Goal: Information Seeking & Learning: Learn about a topic

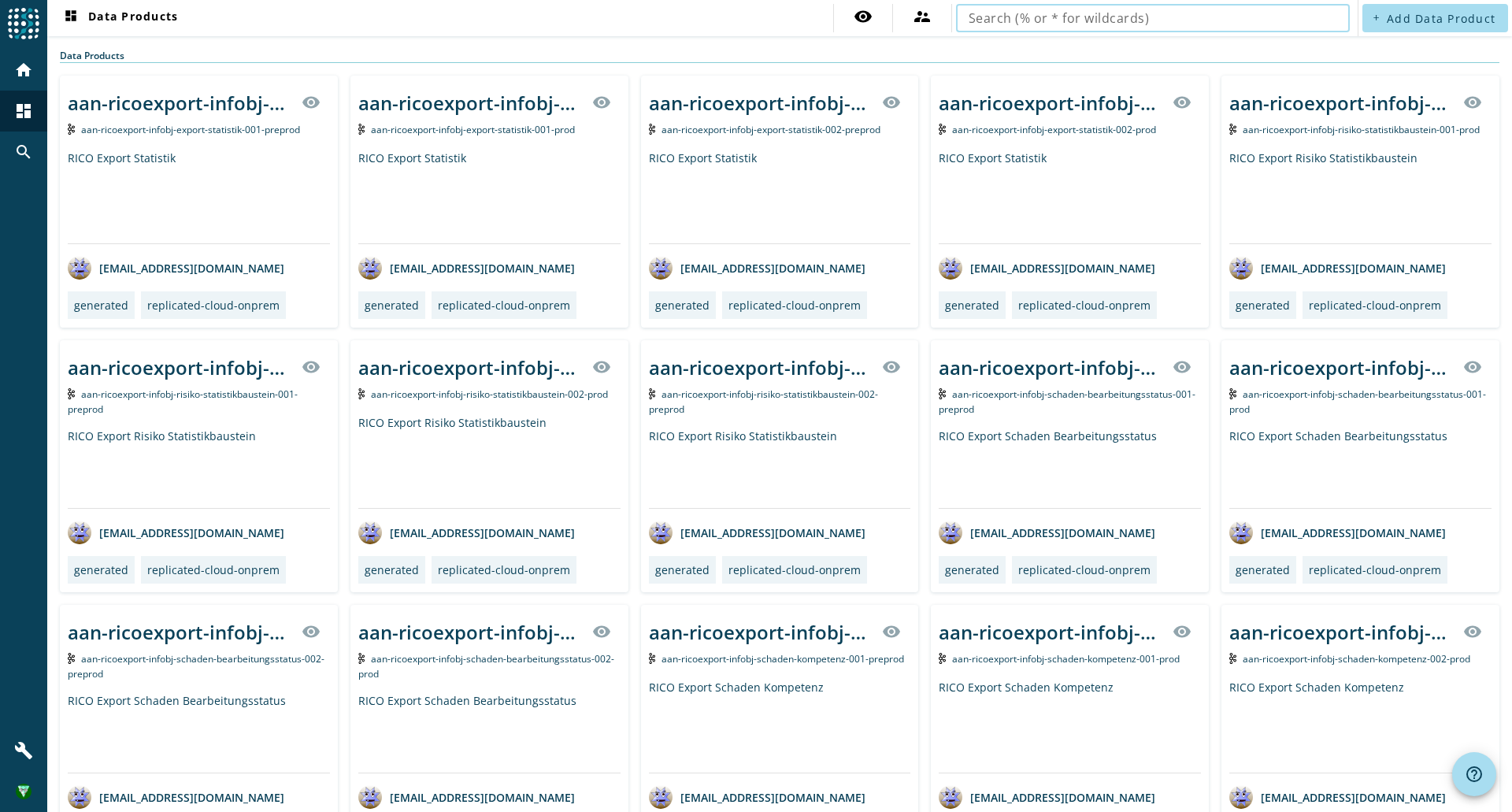
click at [1136, 13] on input "text" at bounding box center [1153, 18] width 368 height 19
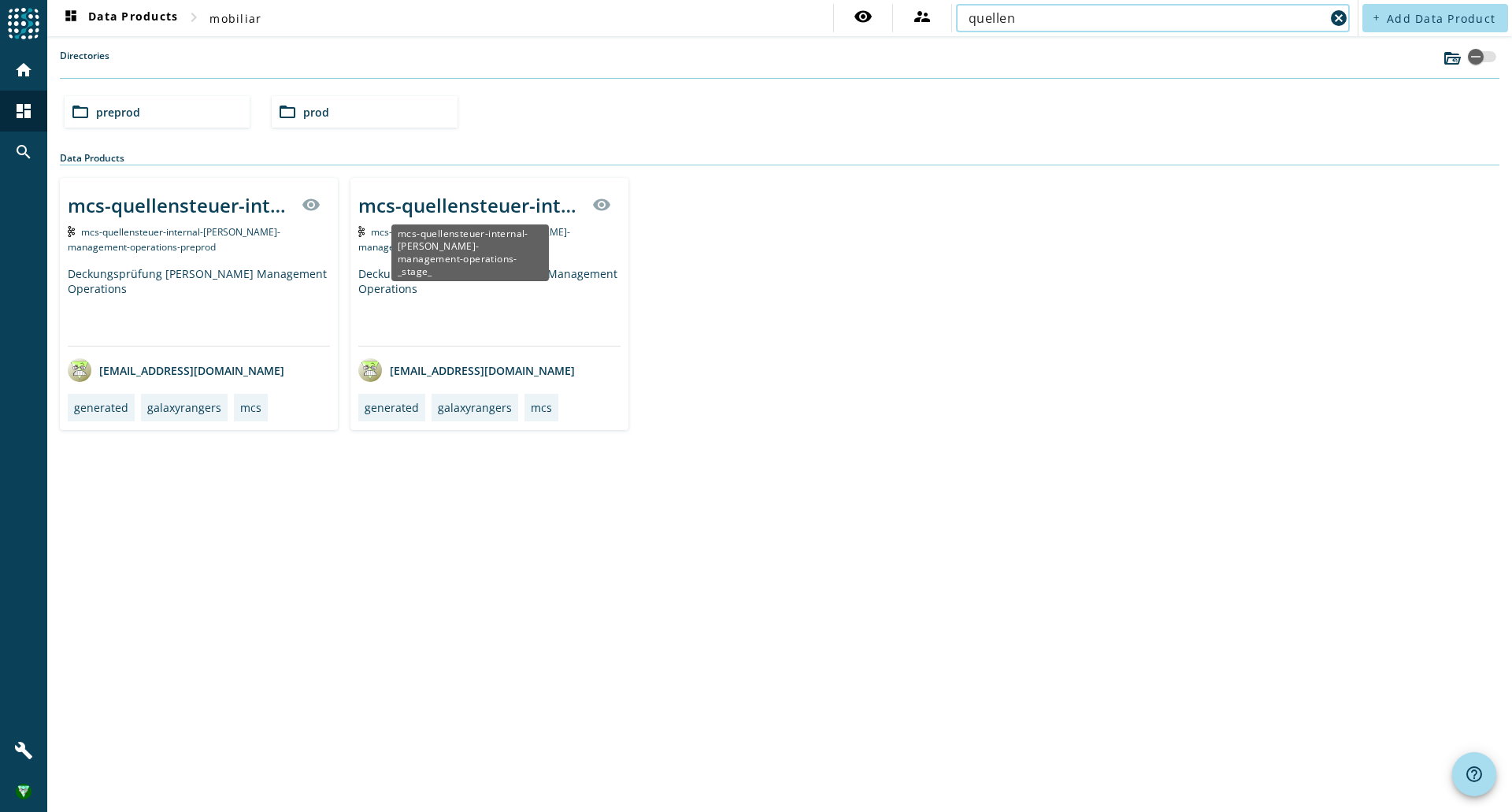
type input "quellen"
click at [427, 207] on div "mcs-quellensteuer-internal-[PERSON_NAME]-management-operations-_stage_" at bounding box center [471, 204] width 225 height 26
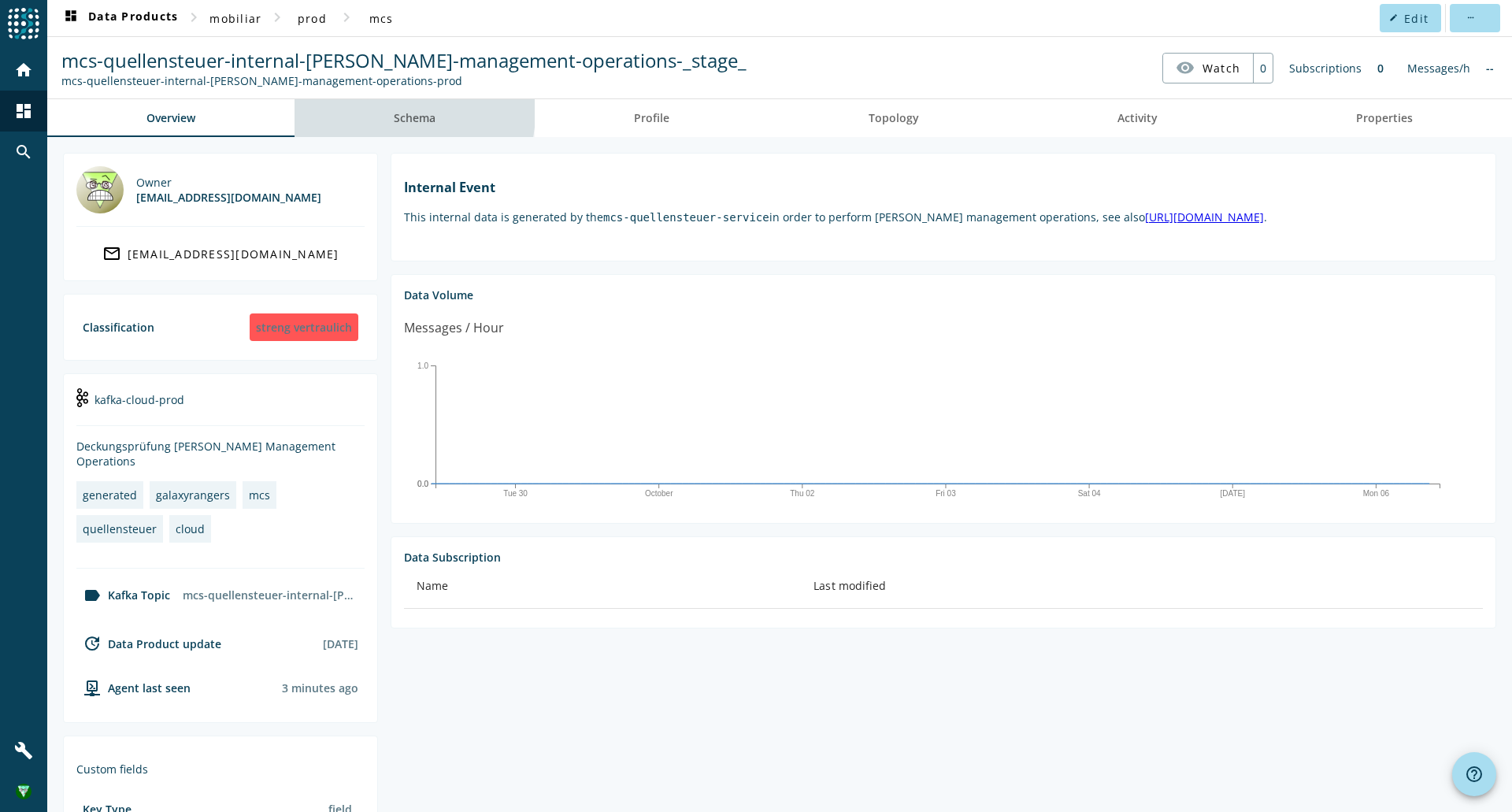
click at [407, 113] on span "Schema" at bounding box center [414, 118] width 42 height 11
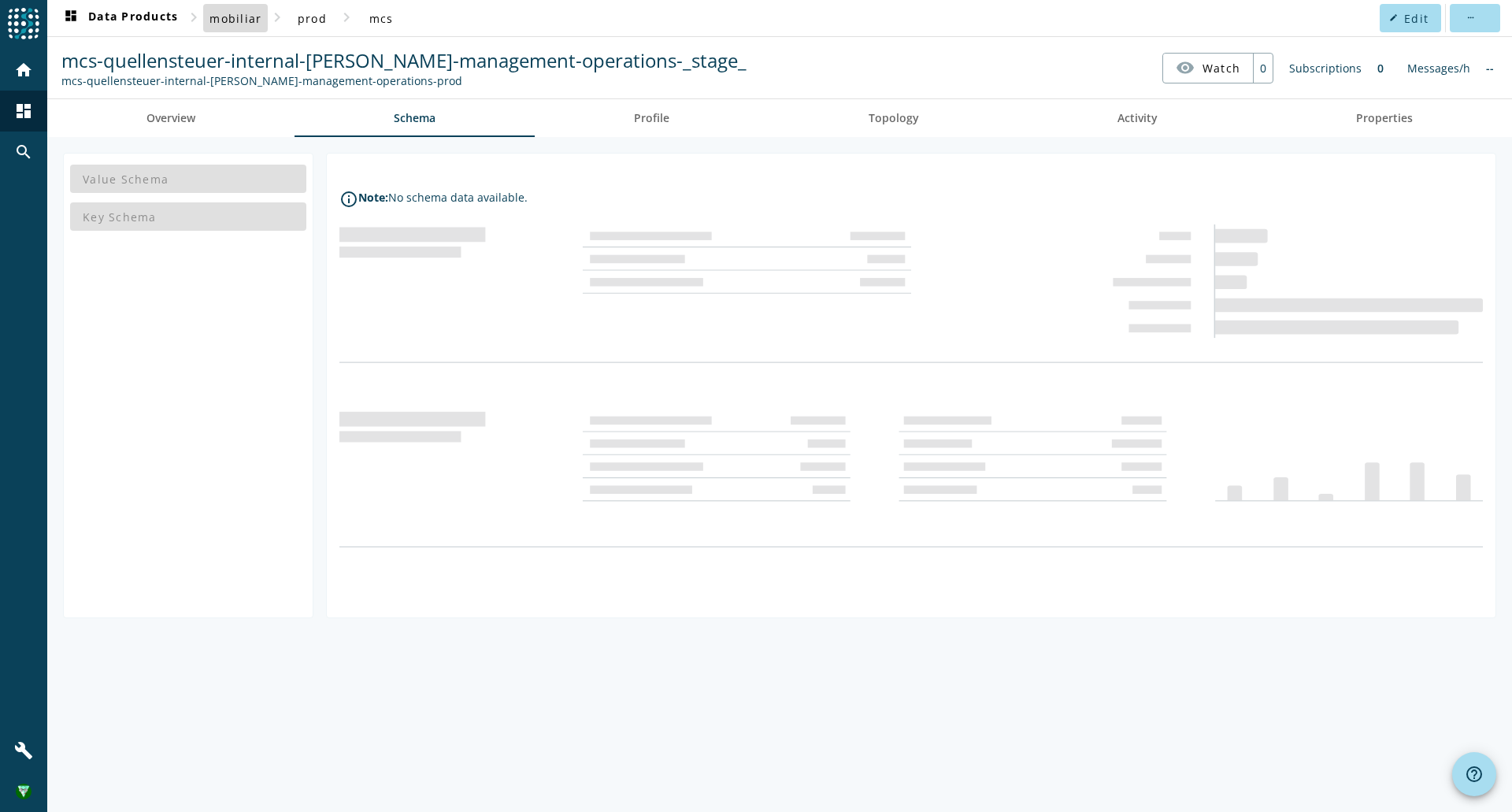
click at [242, 23] on span "mobiliar" at bounding box center [235, 18] width 52 height 15
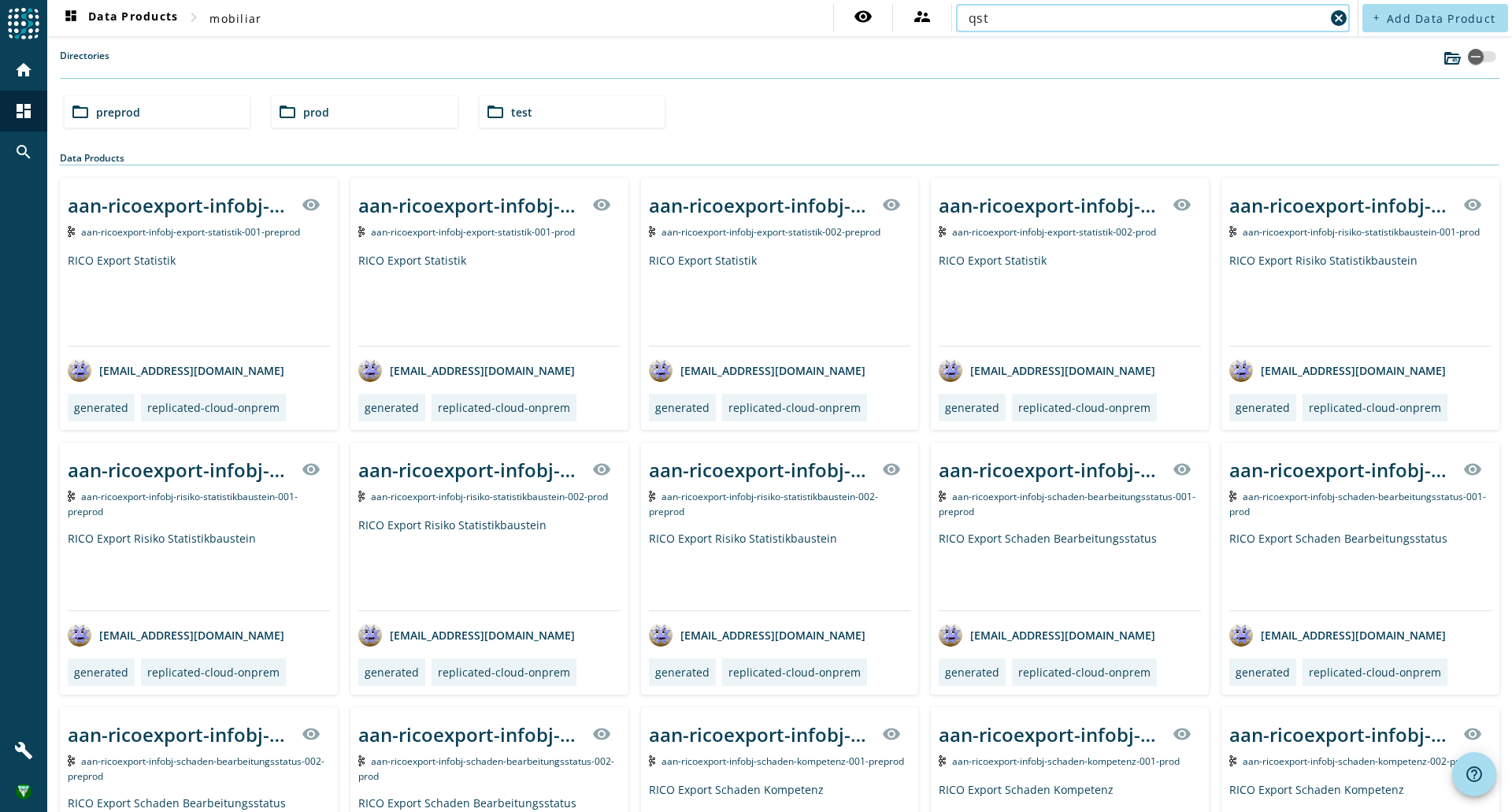
type input "qst"
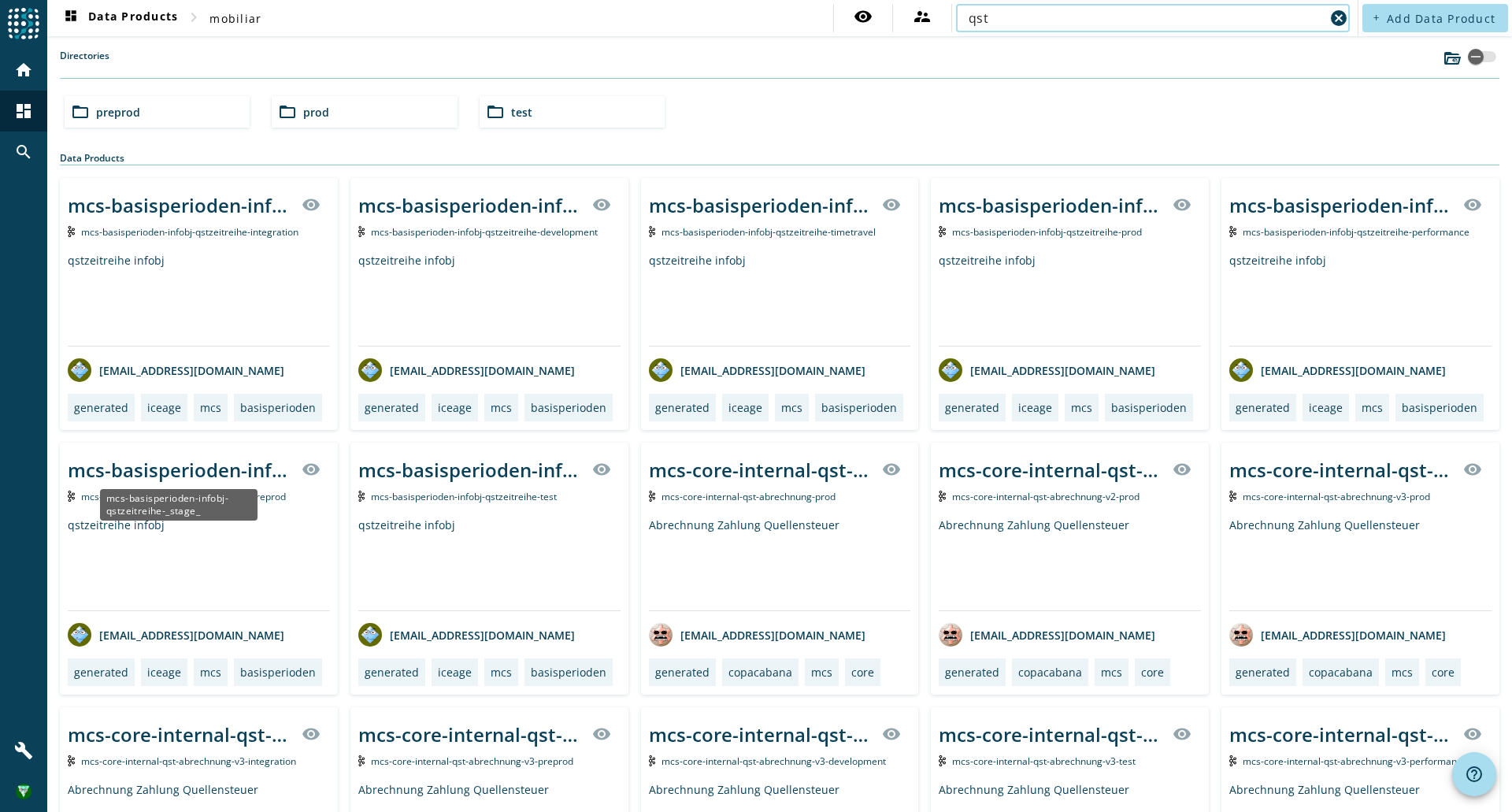
click at [198, 474] on div "mcs-basisperioden-infobj-qstzeitreihe-_stage_" at bounding box center [180, 469] width 225 height 26
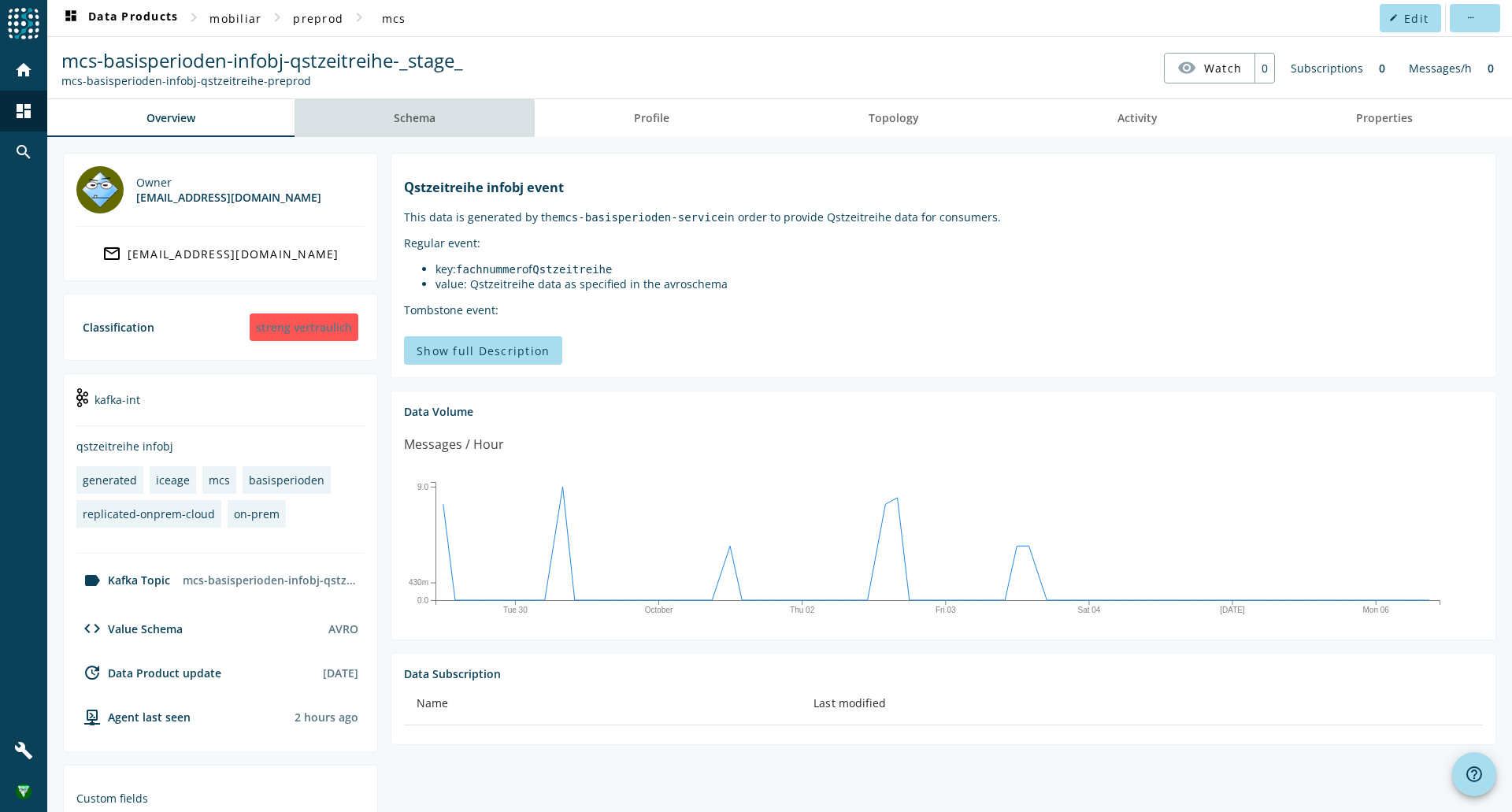
click at [413, 127] on span "Schema" at bounding box center [414, 118] width 42 height 37
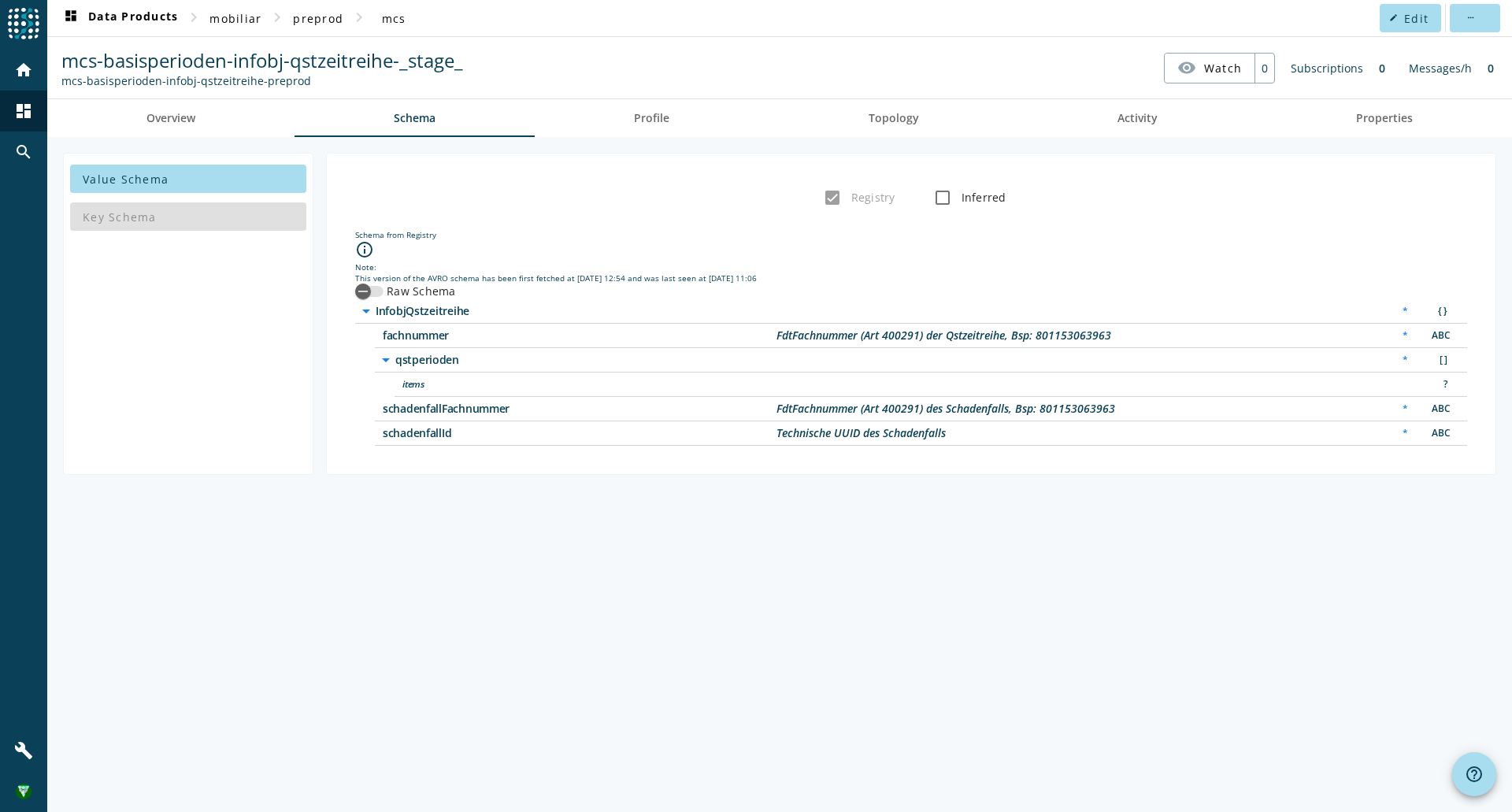
click at [439, 360] on span "qstperioden" at bounding box center [591, 360] width 393 height 11
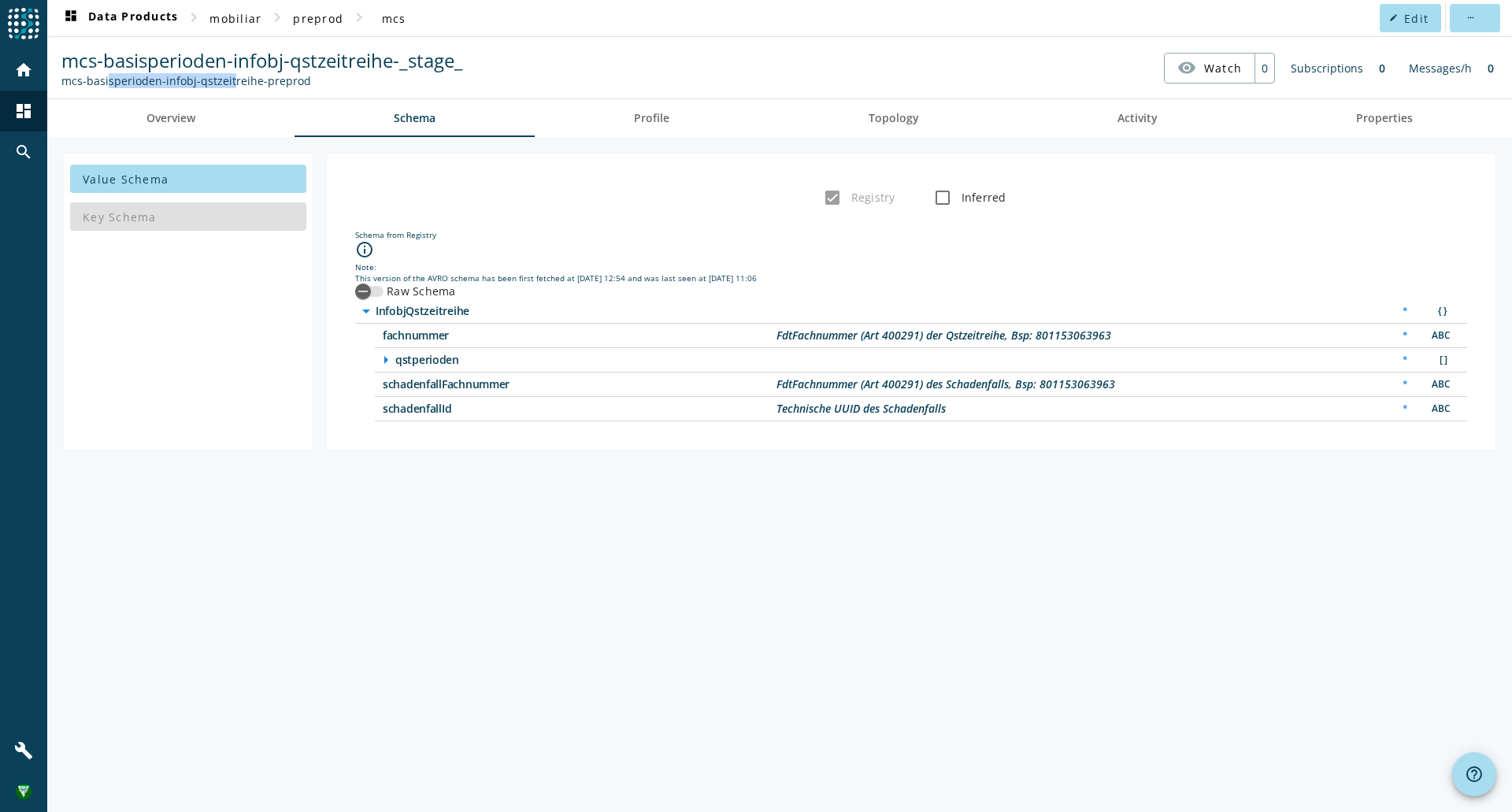
drag, startPoint x: 104, startPoint y: 79, endPoint x: 225, endPoint y: 73, distance: 121.1
click at [225, 73] on div "mcs-basisperioden-infobj-qstzeitreihe-preprod" at bounding box center [262, 80] width 401 height 15
drag, startPoint x: 235, startPoint y: 73, endPoint x: 103, endPoint y: 79, distance: 132.1
click at [103, 79] on div "mcs-basisperioden-infobj-qstzeitreihe-preprod" at bounding box center [262, 80] width 401 height 15
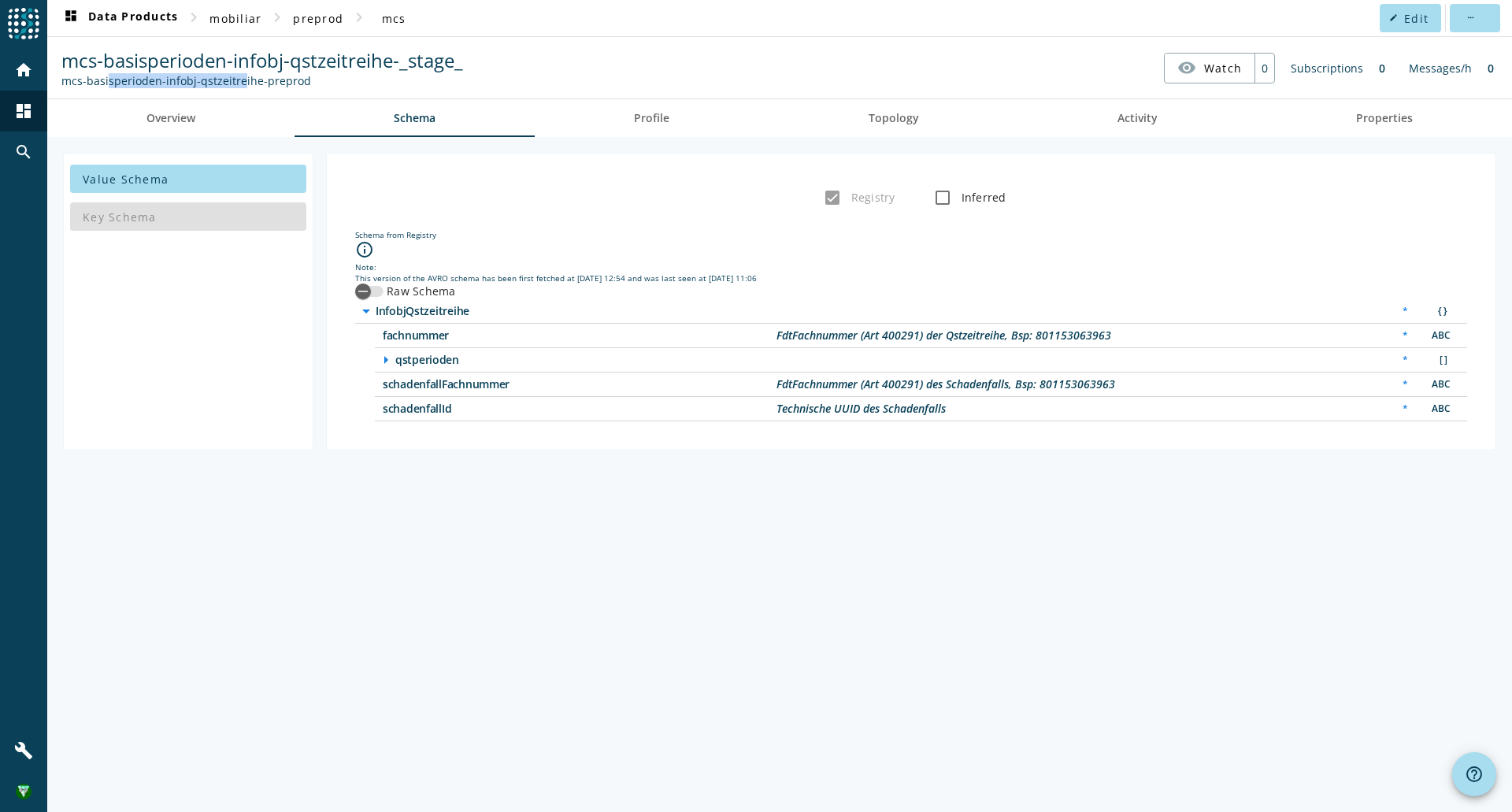
click at [103, 79] on div "mcs-basisperioden-infobj-qstzeitreihe-preprod" at bounding box center [262, 80] width 401 height 15
drag, startPoint x: 103, startPoint y: 79, endPoint x: 173, endPoint y: 79, distance: 70.0
click at [173, 79] on div "mcs-basisperioden-infobj-qstzeitreihe-preprod" at bounding box center [262, 80] width 401 height 15
